Goal: Complete application form: Complete application form

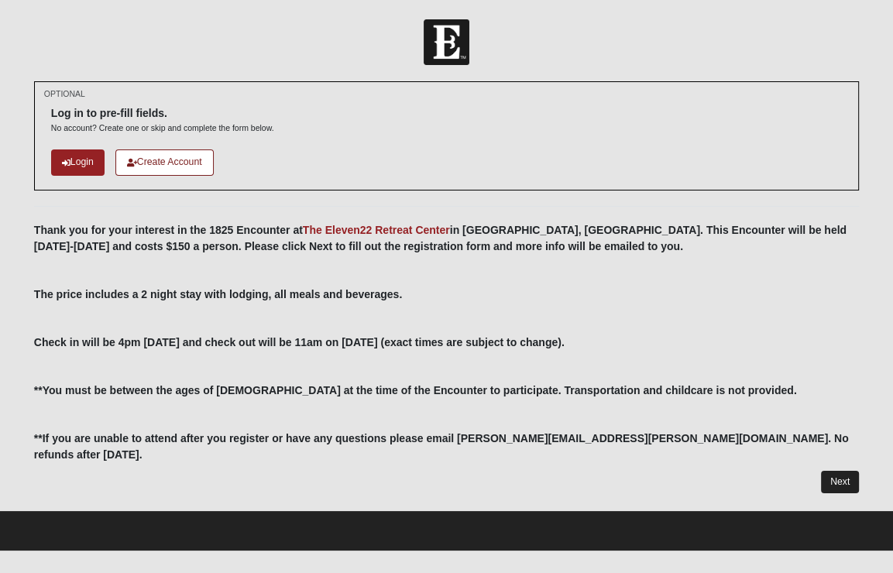
click at [832, 471] on link "Next" at bounding box center [840, 482] width 38 height 22
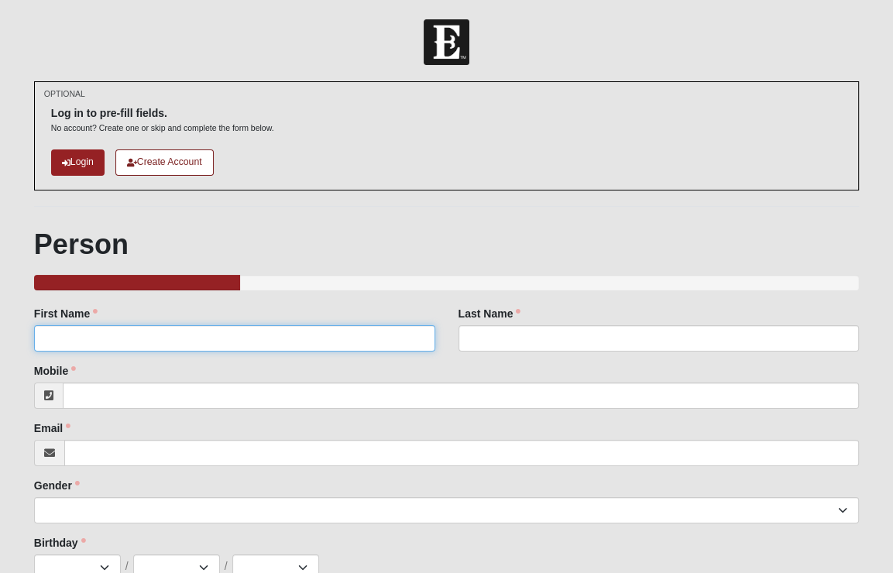
type input "[PERSON_NAME]"
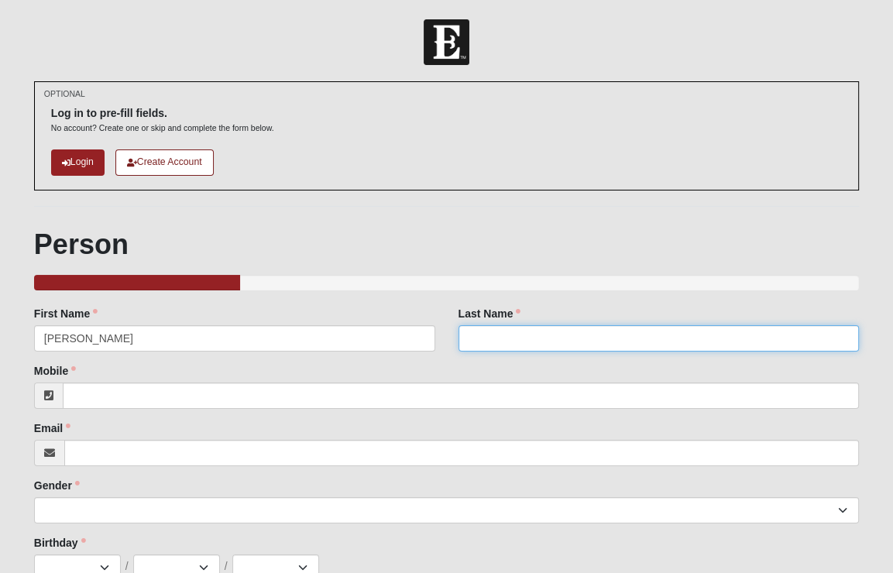
type input "[PERSON_NAME]"
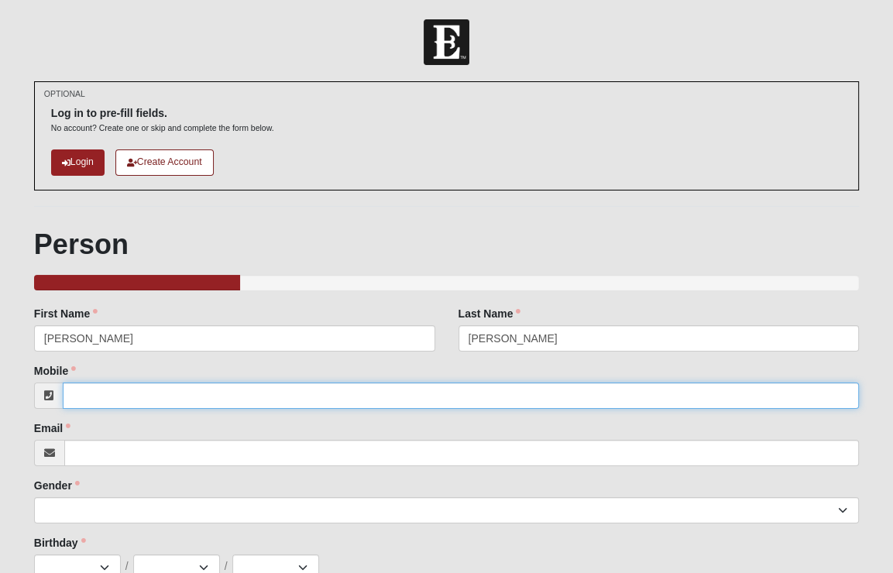
click at [183, 402] on input "Mobile" at bounding box center [461, 395] width 796 height 26
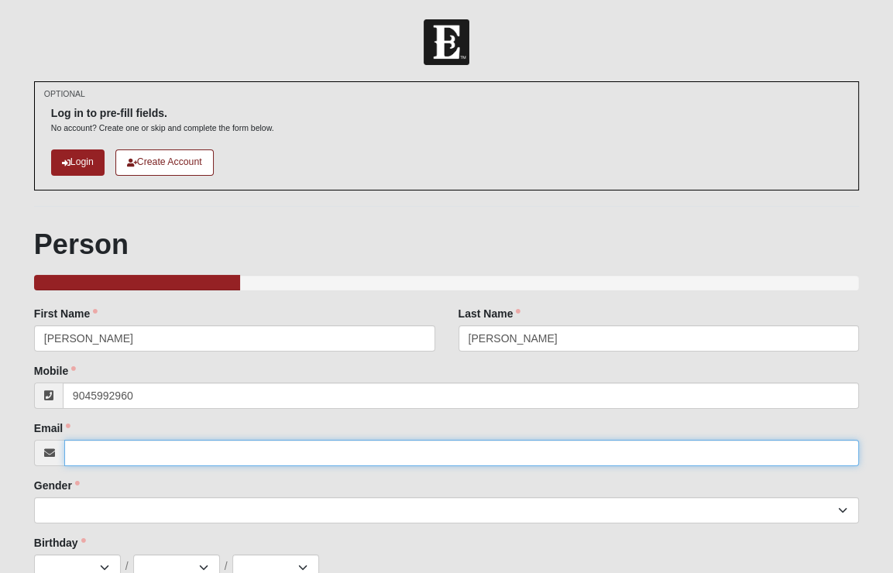
type input "[PHONE_NUMBER]"
type input "[EMAIL_ADDRESS][PERSON_NAME][DOMAIN_NAME]"
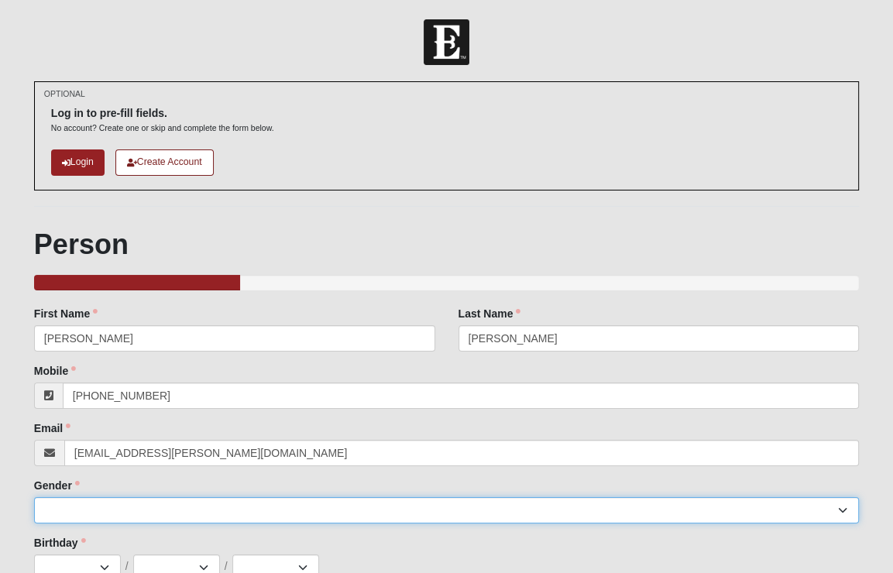
select select "2"
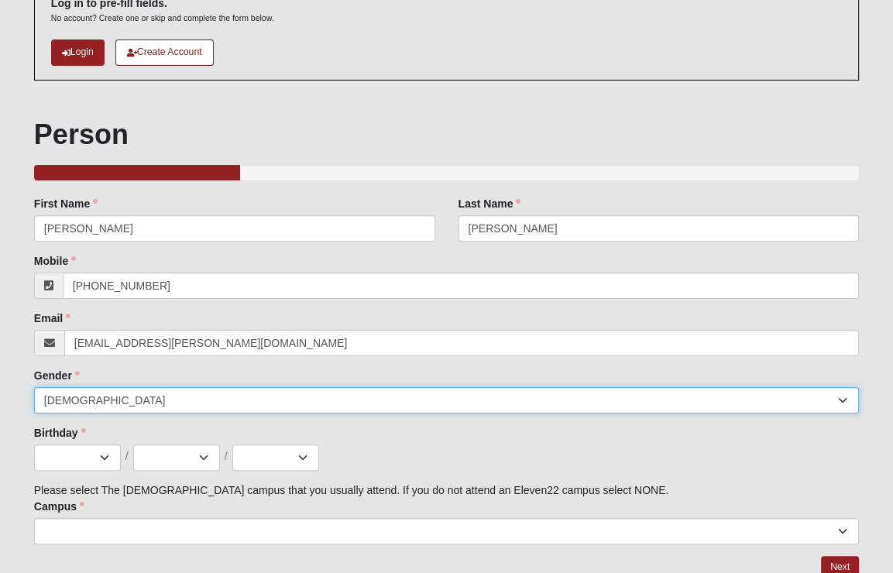
scroll to position [147, 0]
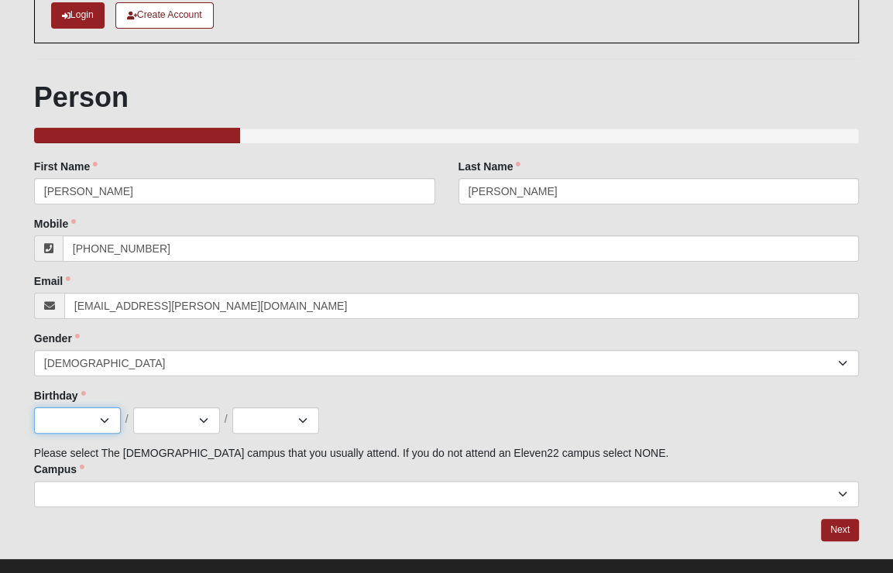
select select "1"
select select "8"
select select "2000"
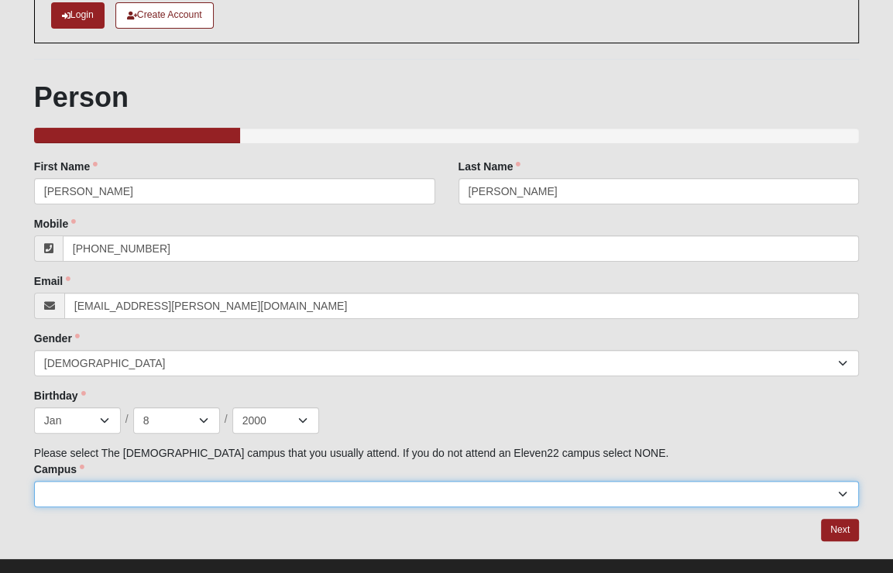
select select "16"
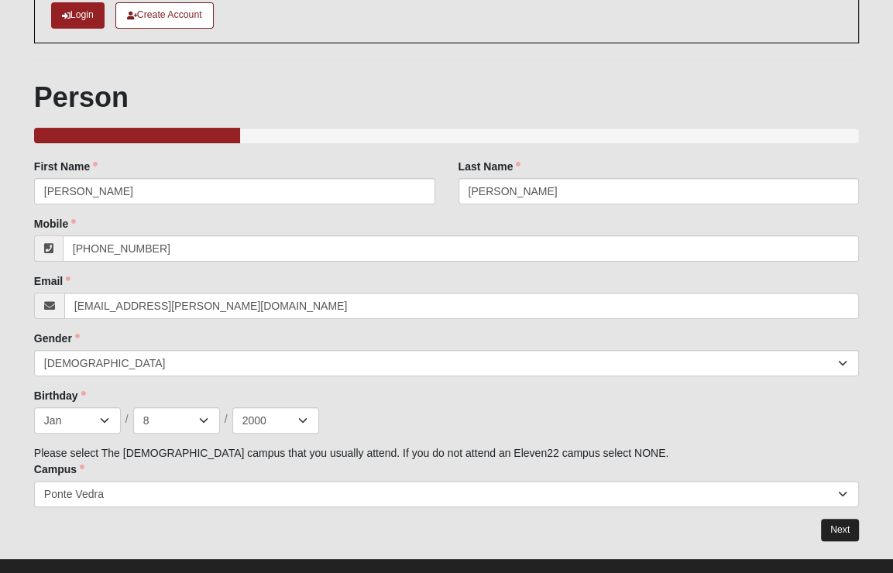
click at [841, 533] on link "Next" at bounding box center [840, 530] width 38 height 22
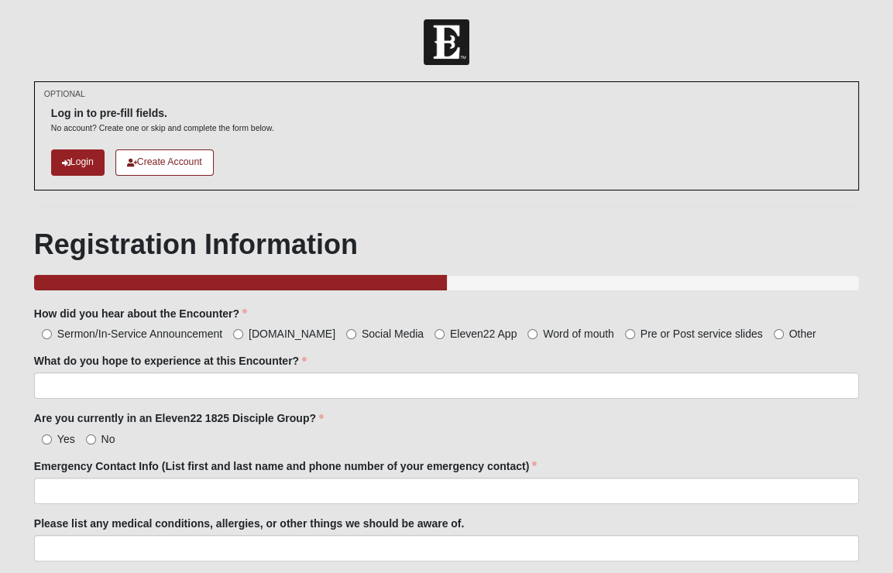
click at [346, 333] on label "Social Media" at bounding box center [384, 333] width 77 height 15
click at [346, 333] on input "Social Media" at bounding box center [351, 334] width 10 height 10
radio input "true"
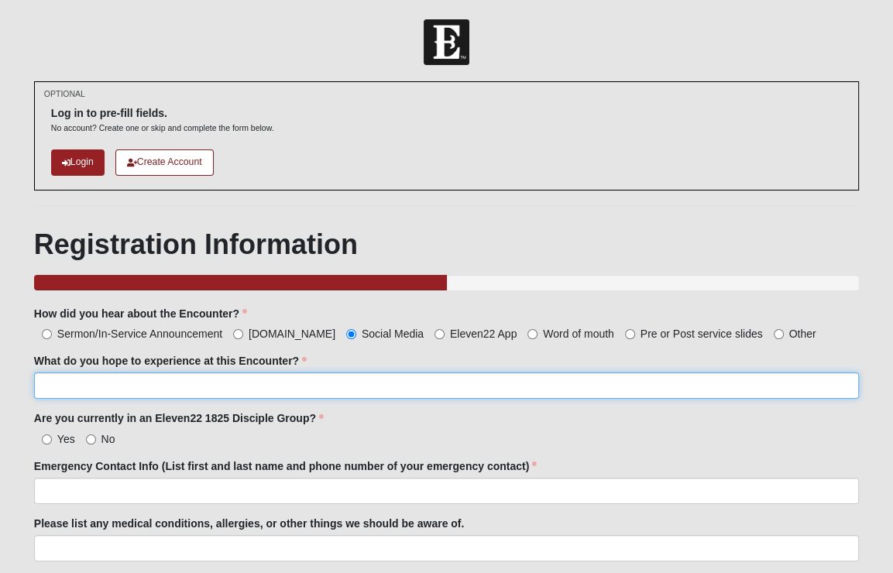
click at [302, 385] on input "What do you hope to experience at this Encounter?" at bounding box center [446, 385] width 824 height 26
type input "R"
type input "Time with [PERSON_NAME], time to relax, hangs with friends"
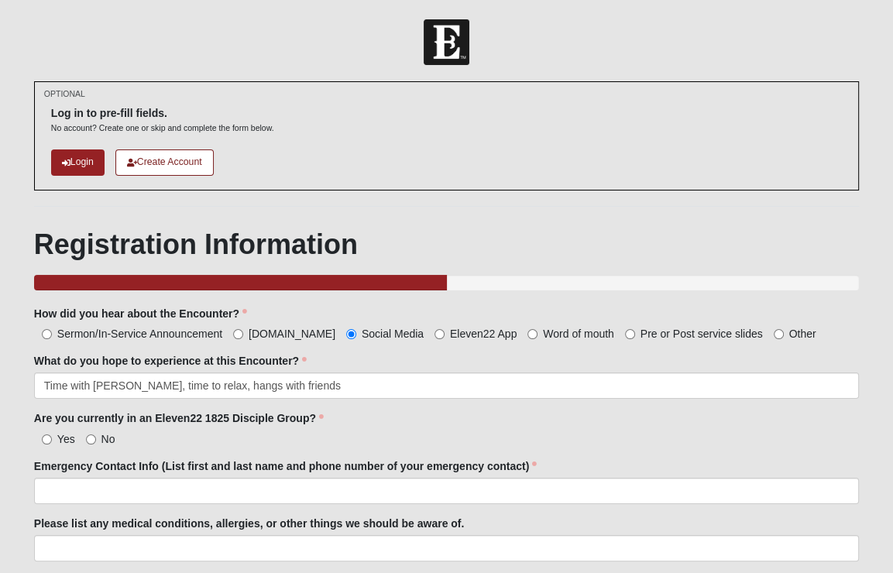
click at [50, 437] on input "Yes" at bounding box center [47, 439] width 10 height 10
radio input "true"
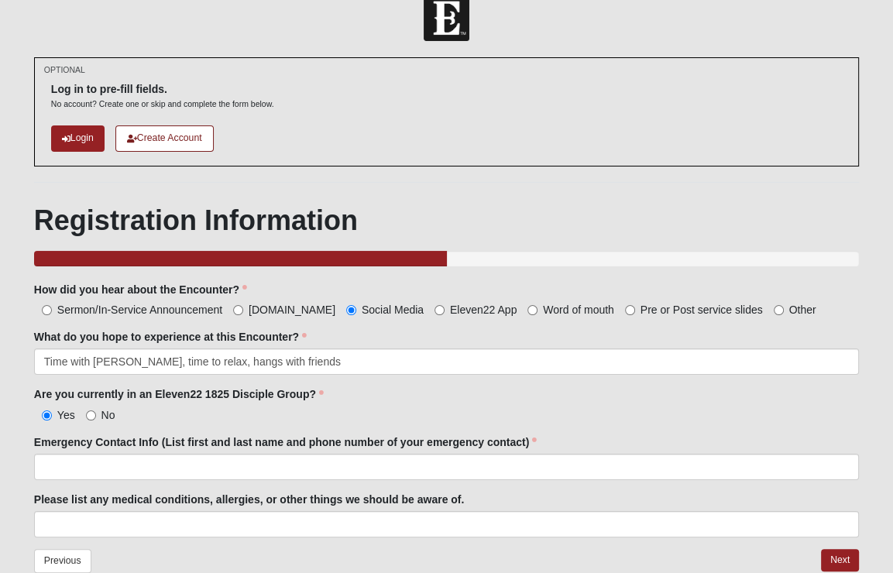
scroll to position [25, 0]
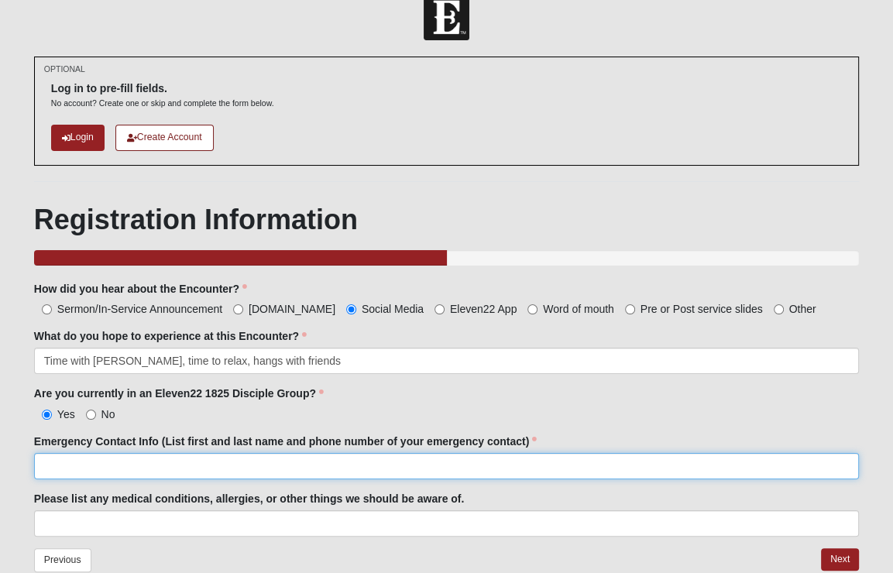
click at [91, 459] on input "Emergency Contact Info (List first and last name and phone number of your emerg…" at bounding box center [446, 466] width 824 height 26
type input "[PERSON_NAME] [PHONE_NUMBER]"
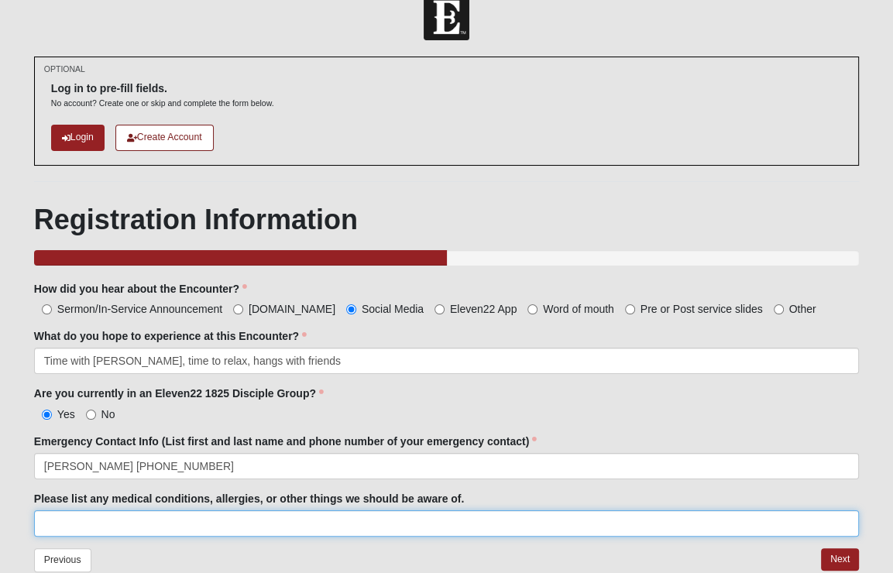
click at [152, 520] on input "Please list any medical conditions, allergies, or other things we should be awa…" at bounding box center [446, 523] width 824 height 26
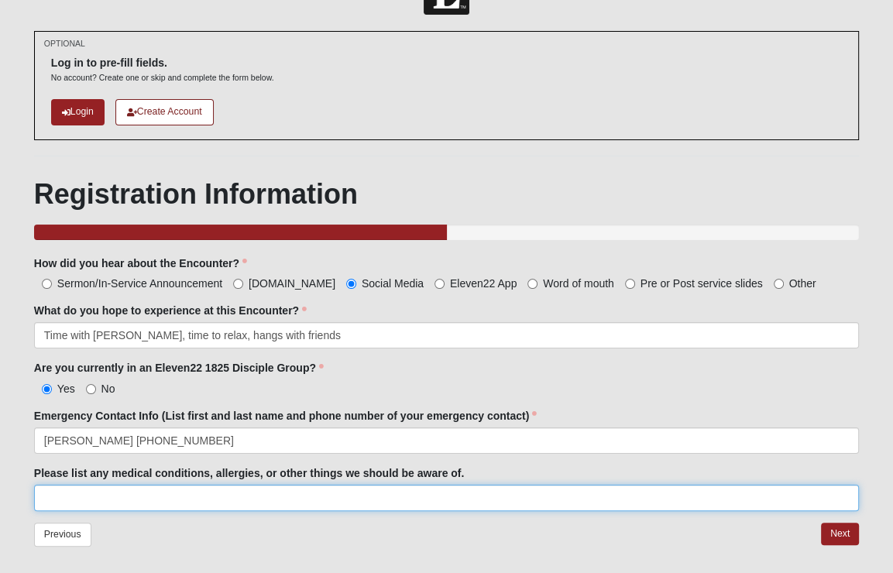
scroll to position [62, 0]
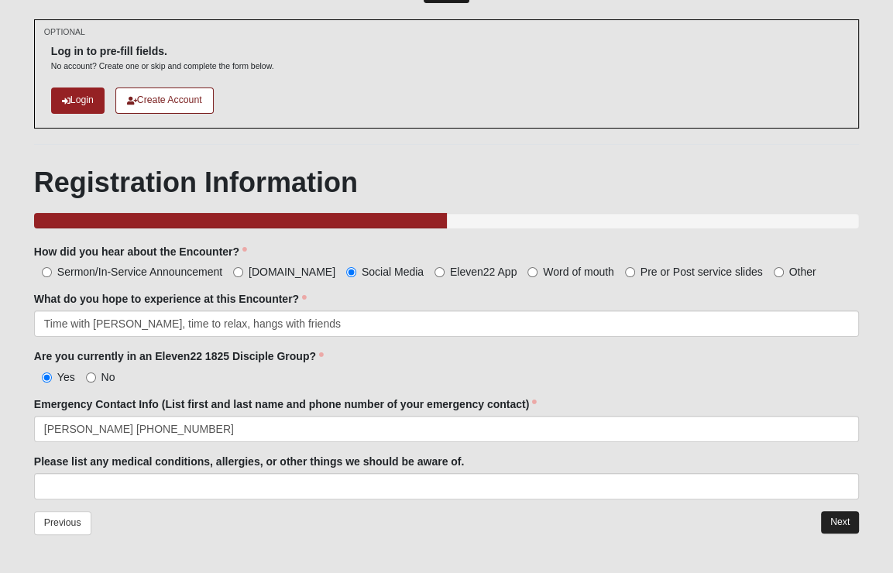
click at [829, 521] on link "Next" at bounding box center [840, 522] width 38 height 22
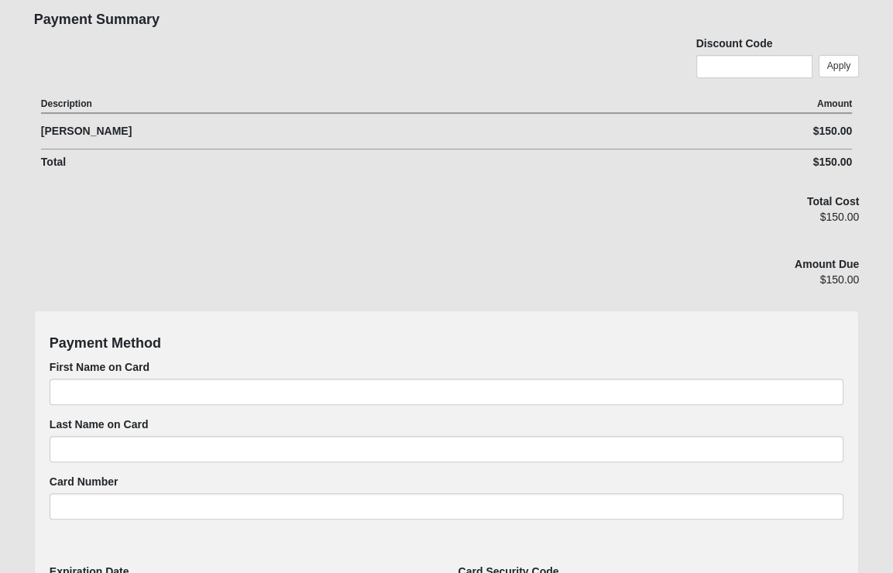
scroll to position [455, 0]
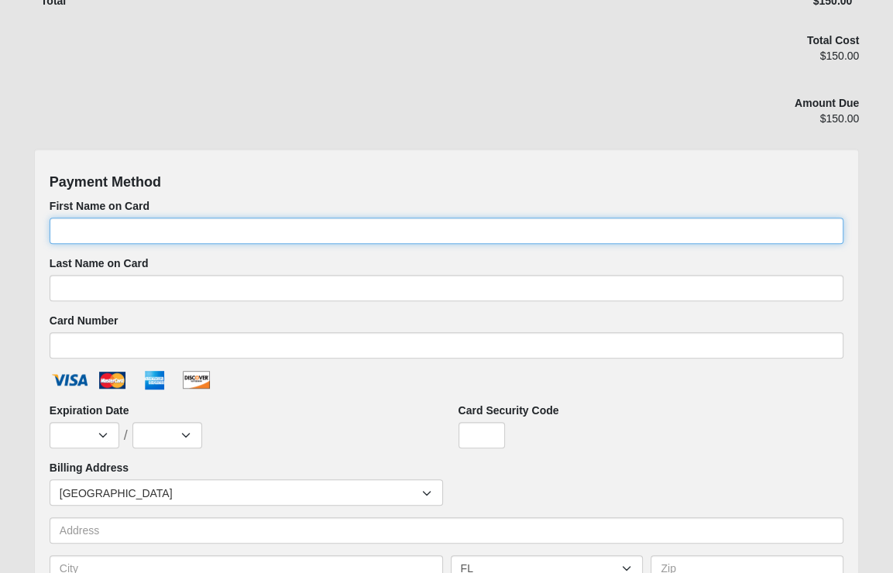
click at [130, 218] on input "First Name on Card" at bounding box center [446, 231] width 793 height 26
type input "[PERSON_NAME]"
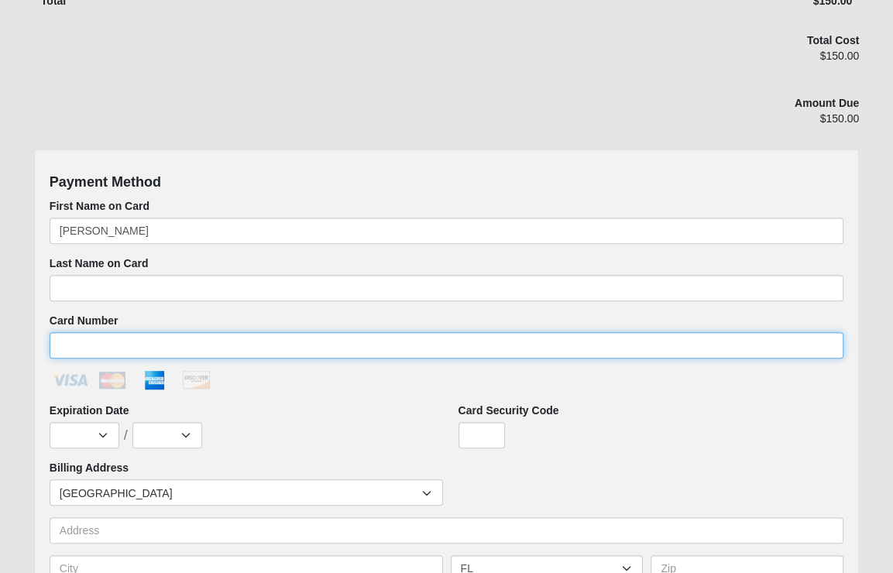
type input "[CREDIT_CARD_NUMBER]"
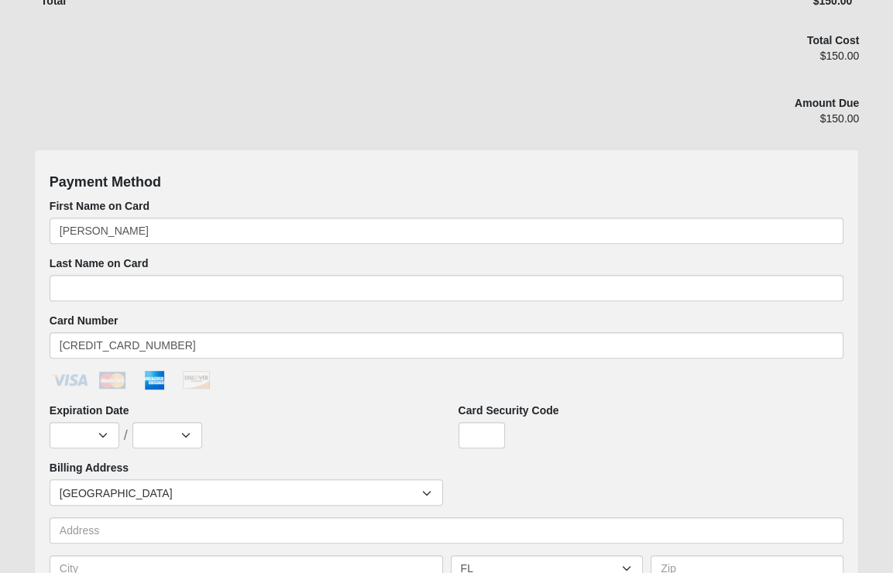
select select "11"
select select "2028"
type input "7906"
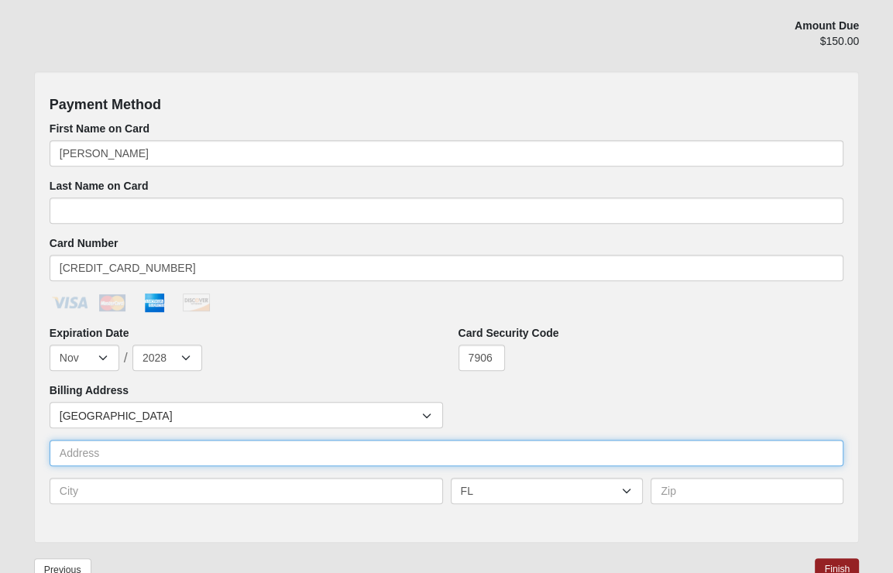
scroll to position [595, 0]
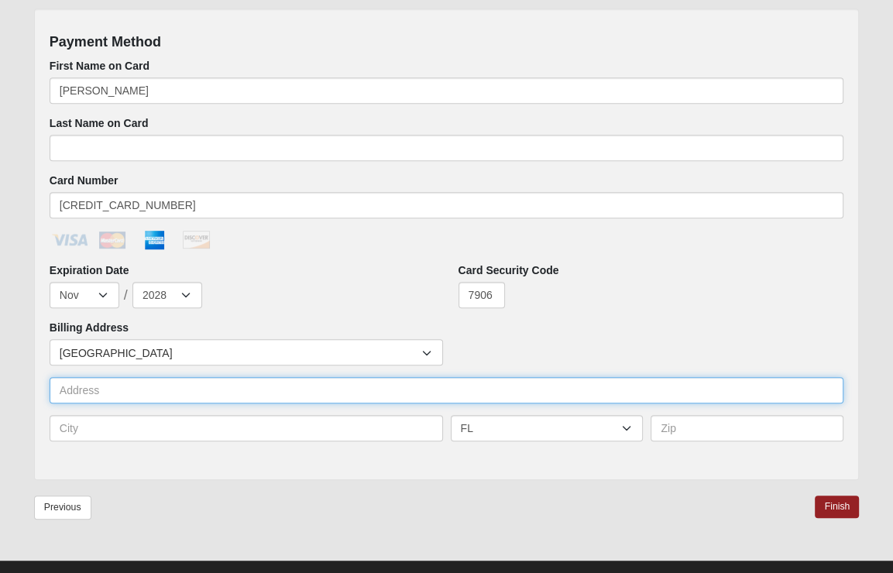
type input "6"
type input "[STREET_ADDRESS][PERSON_NAME]"
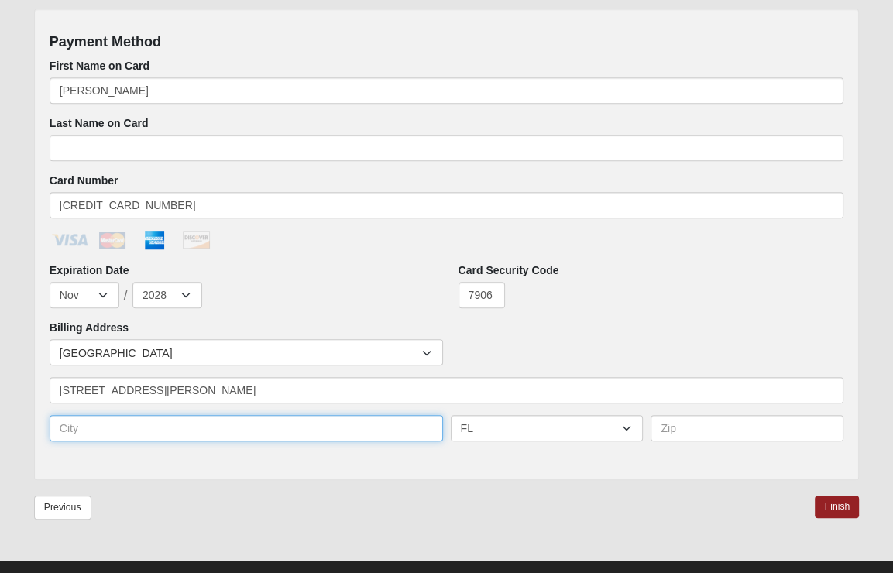
type input "Saint Augustine"
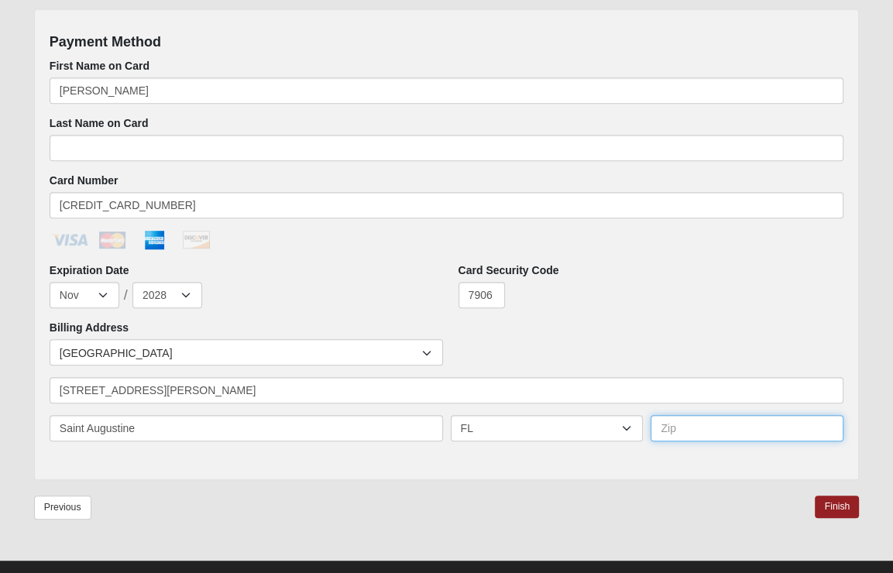
type input "32092"
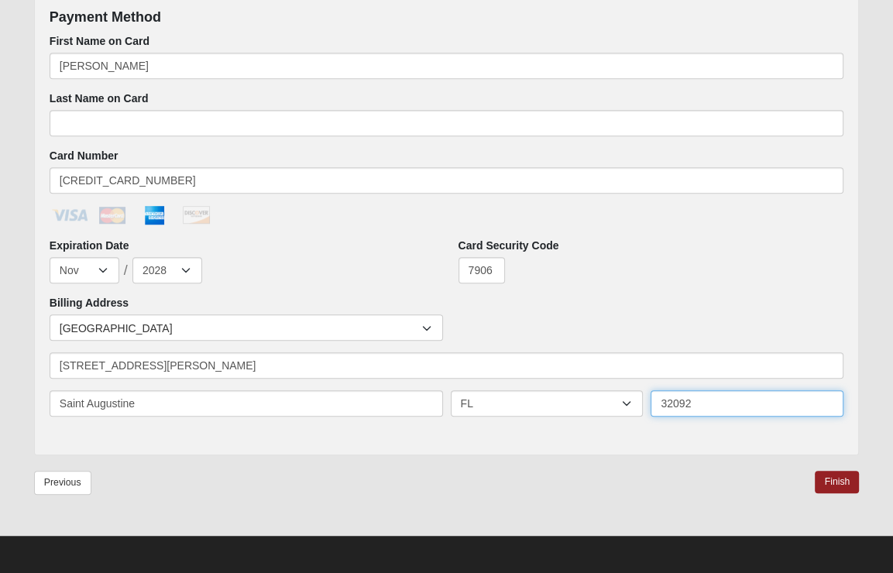
scroll to position [619, 0]
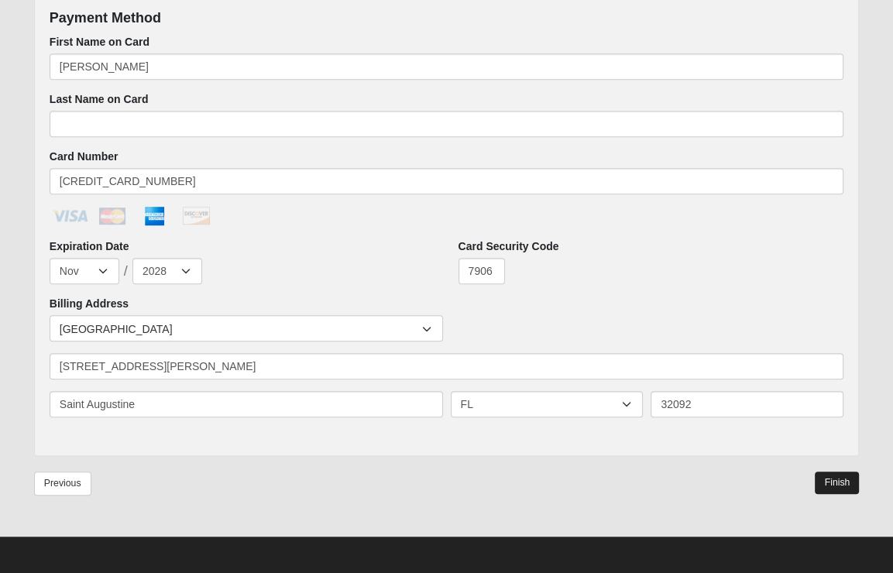
click at [826, 481] on link "Finish" at bounding box center [836, 482] width 44 height 22
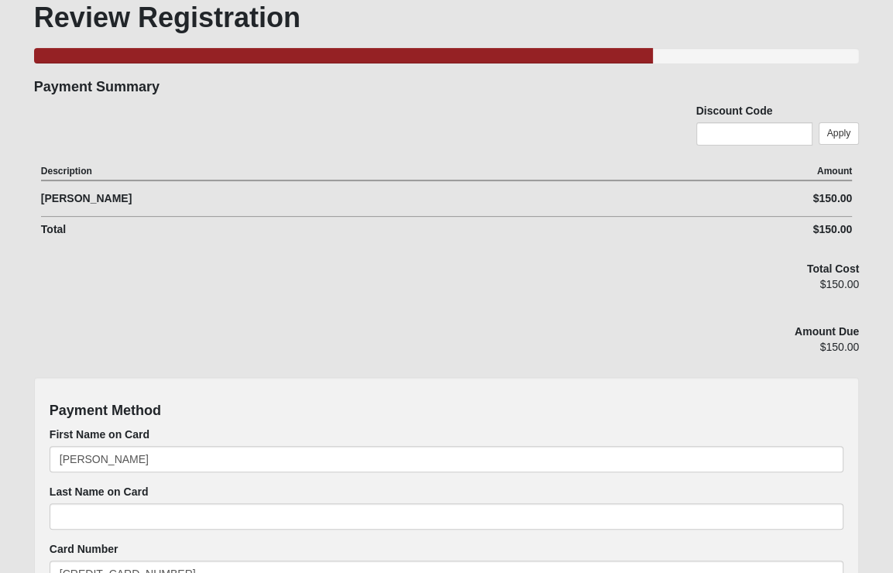
scroll to position [499, 0]
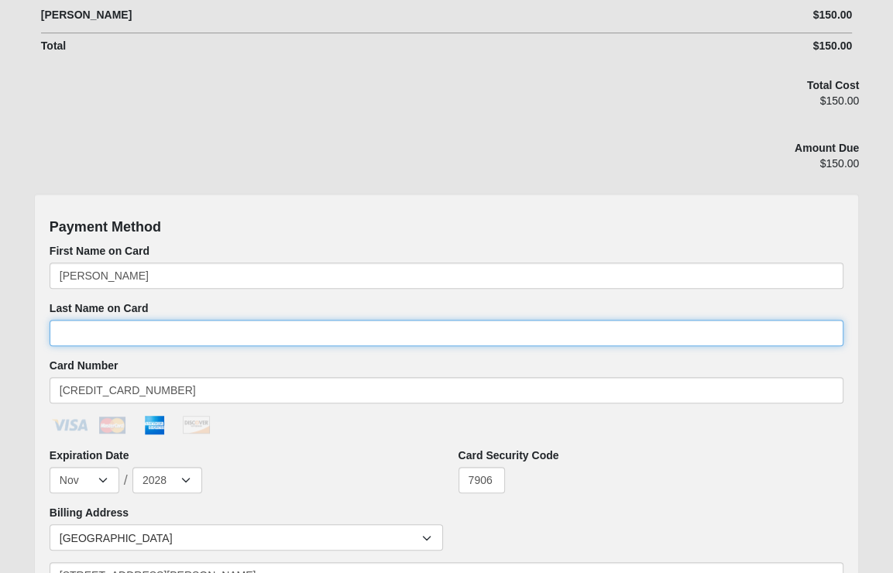
click at [334, 336] on input "Last Name on Card" at bounding box center [446, 333] width 793 height 26
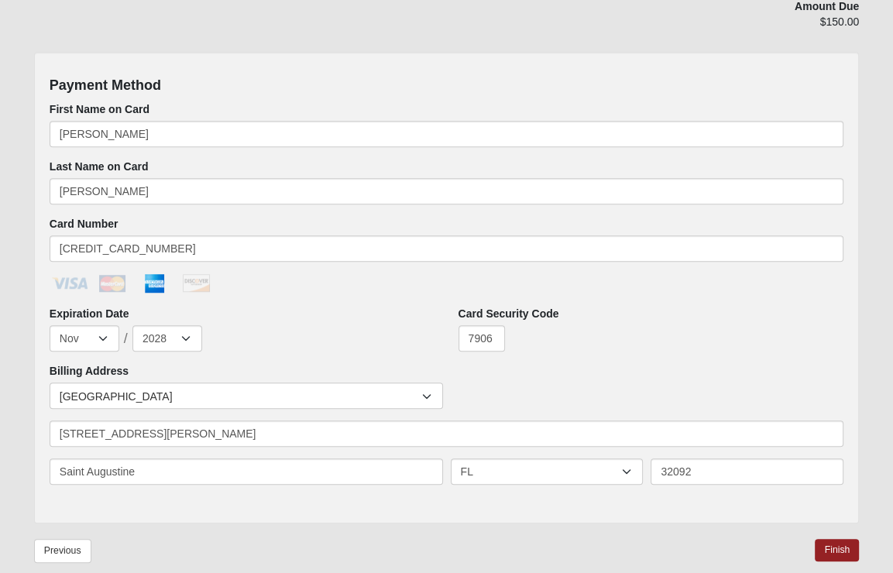
scroll to position [688, 0]
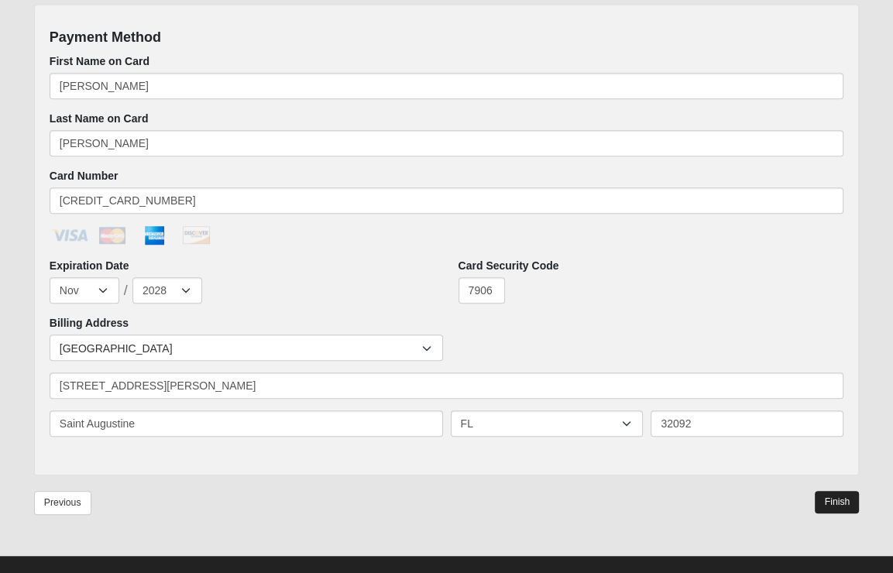
type input "[PERSON_NAME]"
click at [824, 497] on link "Finish" at bounding box center [836, 502] width 44 height 22
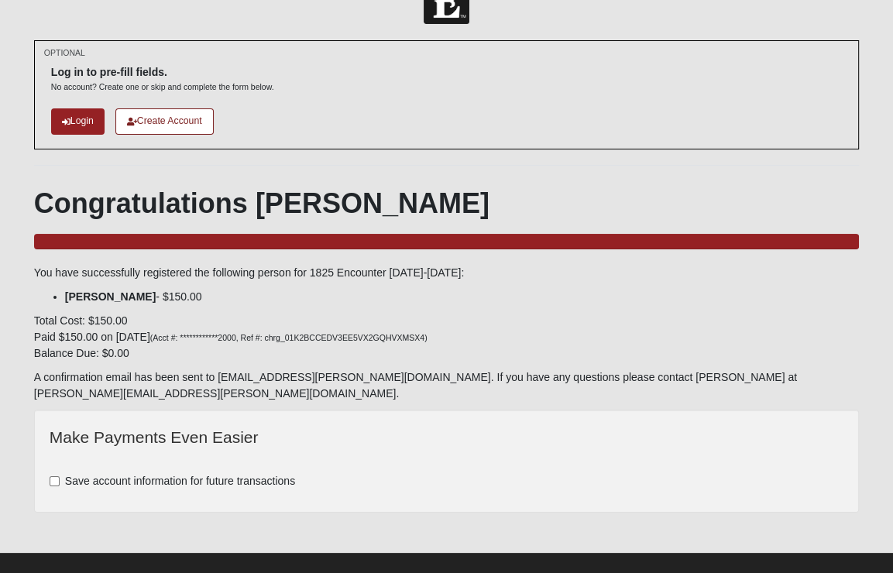
scroll to position [40, 0]
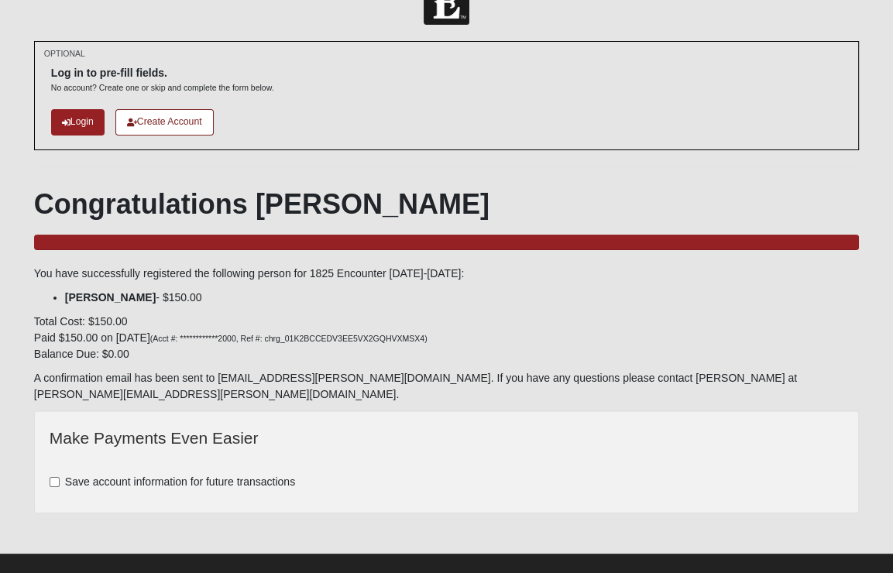
click at [142, 475] on span "Save account information for future transactions" at bounding box center [180, 481] width 230 height 12
click at [60, 477] on input "Save account information for future transactions" at bounding box center [55, 482] width 10 height 10
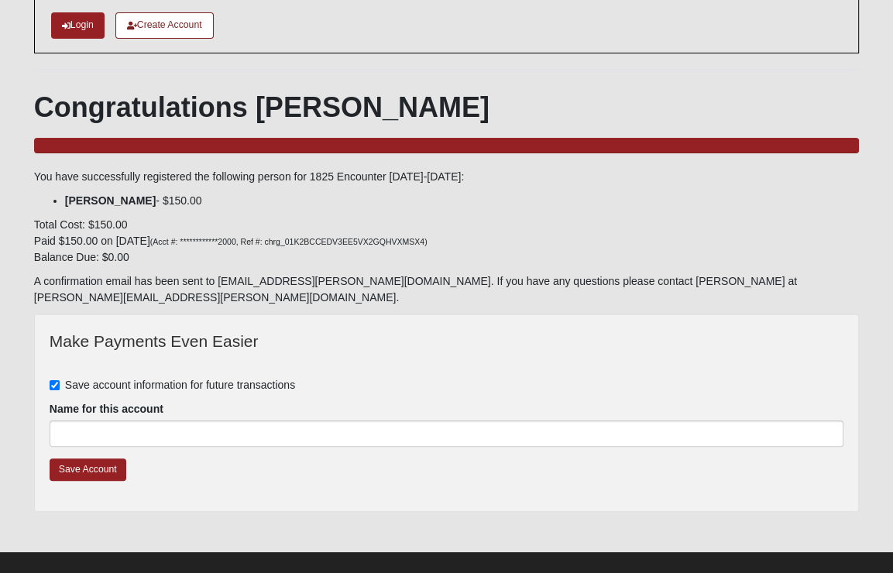
scroll to position [136, 0]
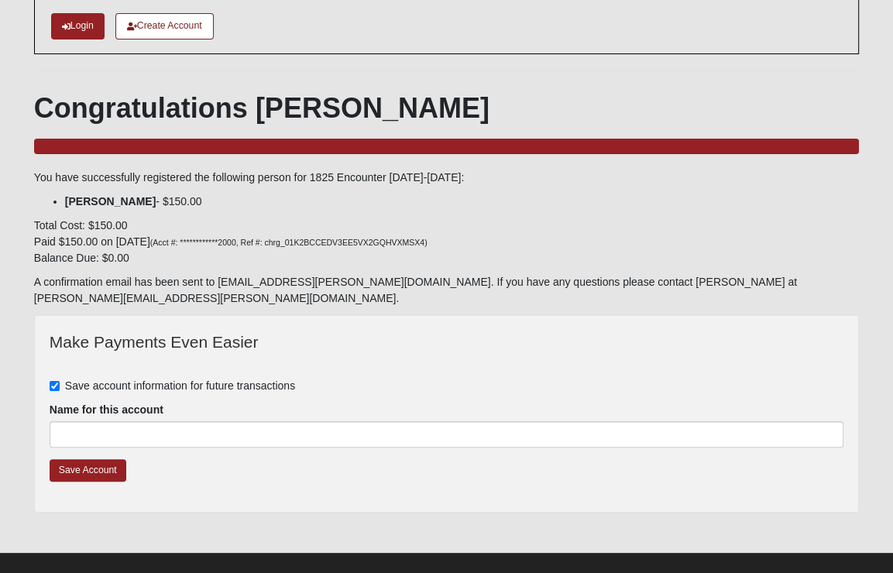
click at [105, 379] on span "Save account information for future transactions" at bounding box center [180, 385] width 230 height 12
click at [60, 381] on input "Save account information for future transactions" at bounding box center [55, 386] width 10 height 10
checkbox input "false"
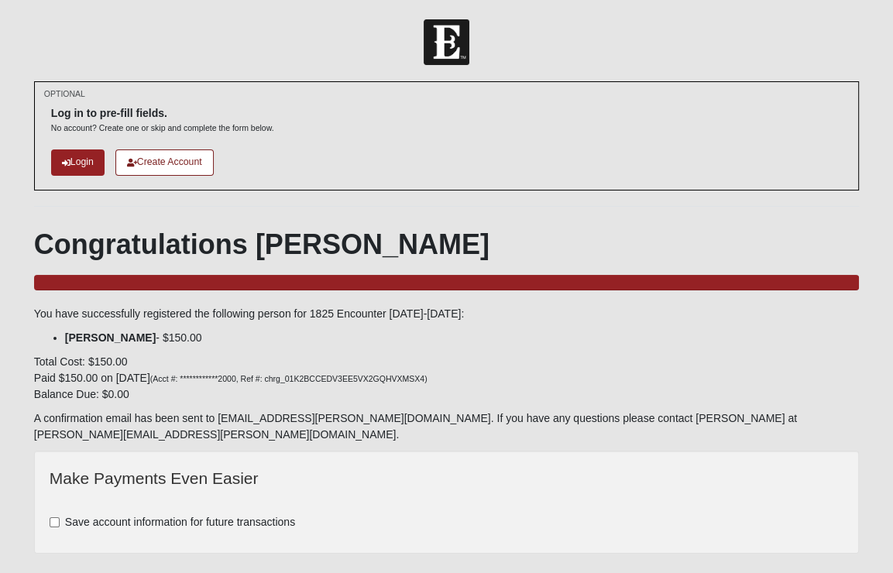
scroll to position [0, 0]
